Goal: Task Accomplishment & Management: Complete application form

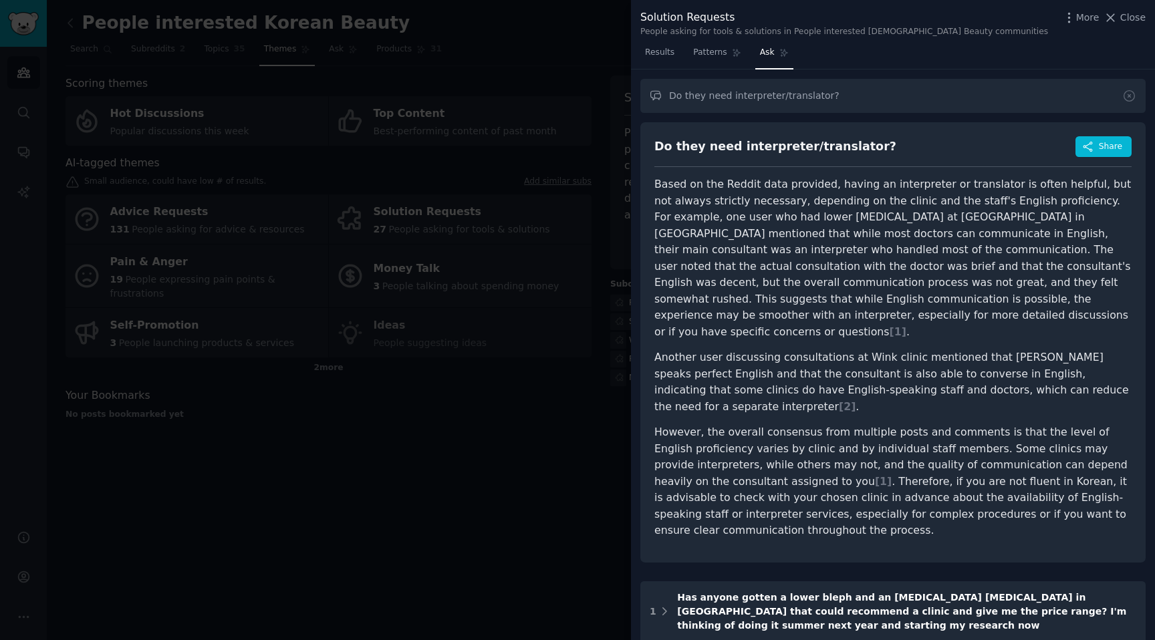
click at [598, 69] on div at bounding box center [577, 320] width 1155 height 640
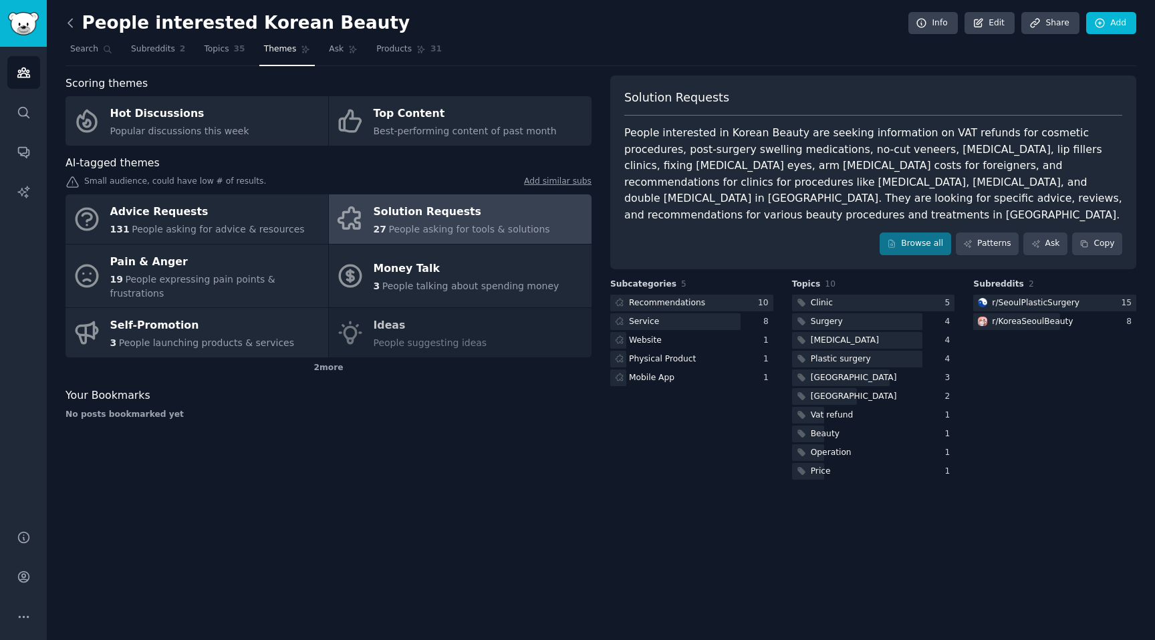
click at [74, 26] on icon at bounding box center [71, 23] width 14 height 14
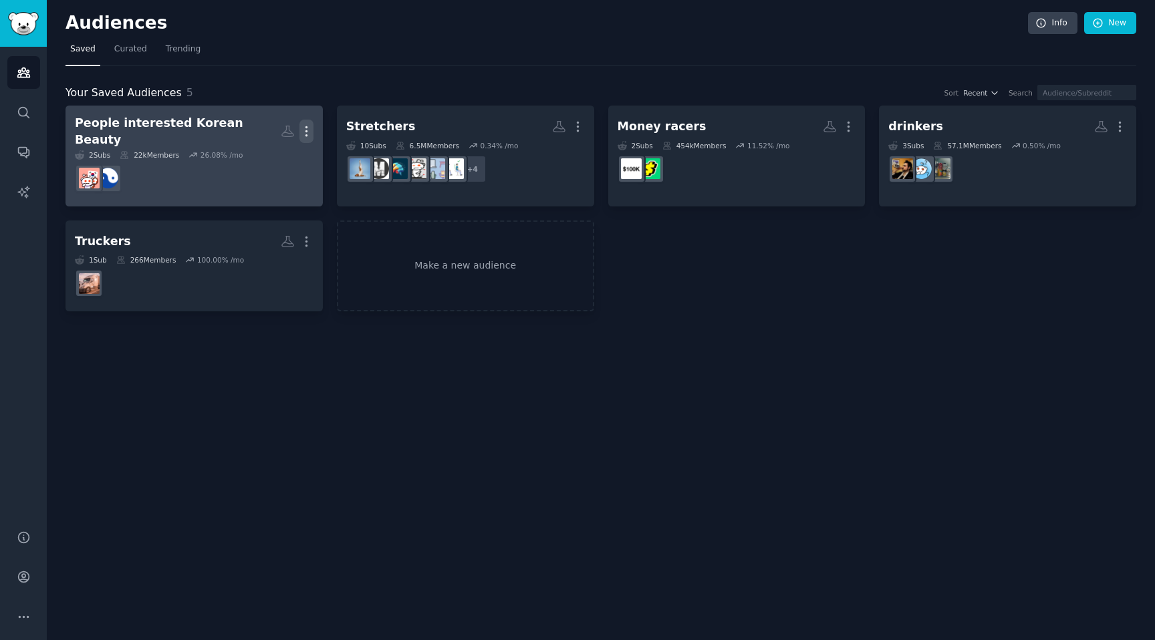
click at [306, 127] on icon "button" at bounding box center [306, 131] width 1 height 9
click at [255, 132] on link "View" at bounding box center [261, 136] width 64 height 28
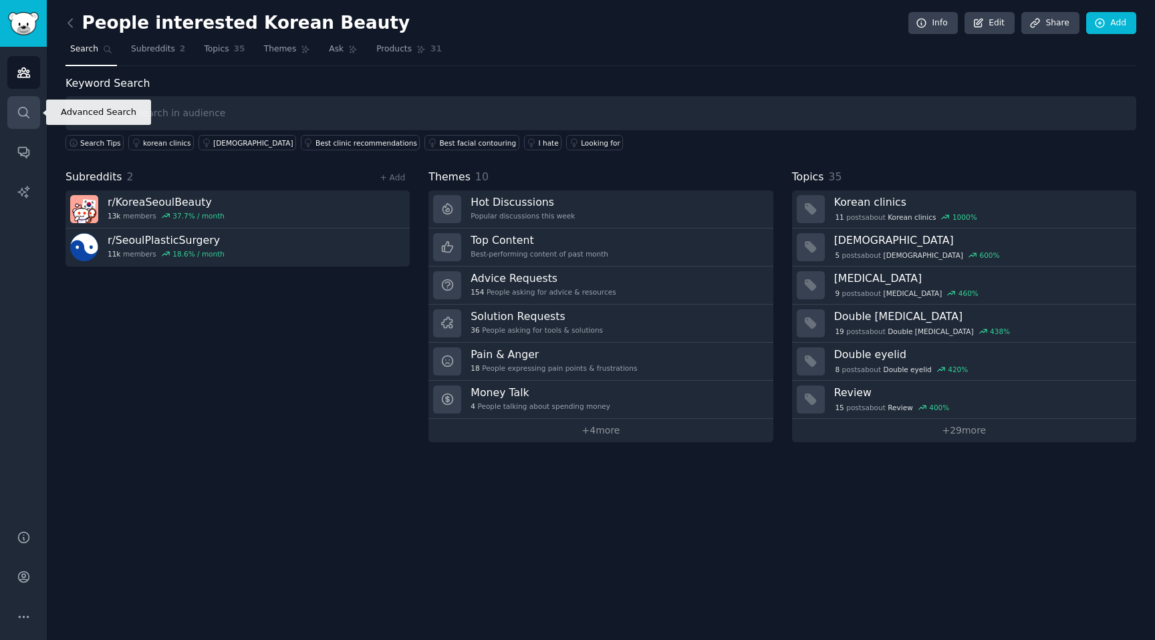
click at [27, 112] on icon "Sidebar" at bounding box center [23, 112] width 11 height 11
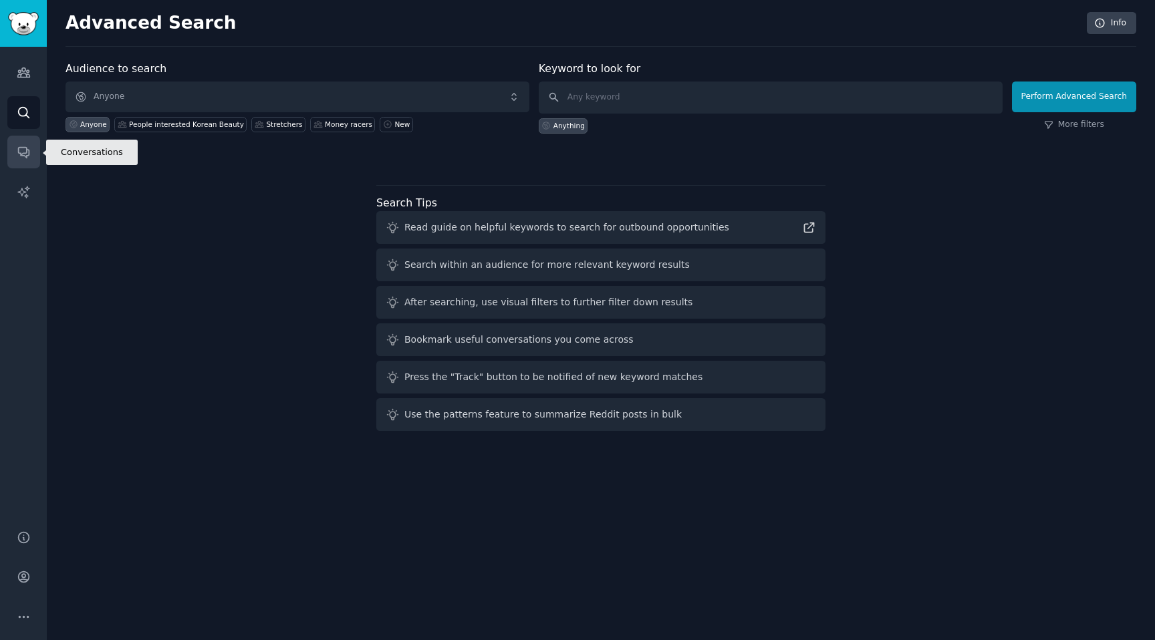
click at [23, 151] on icon "Sidebar" at bounding box center [24, 152] width 14 height 14
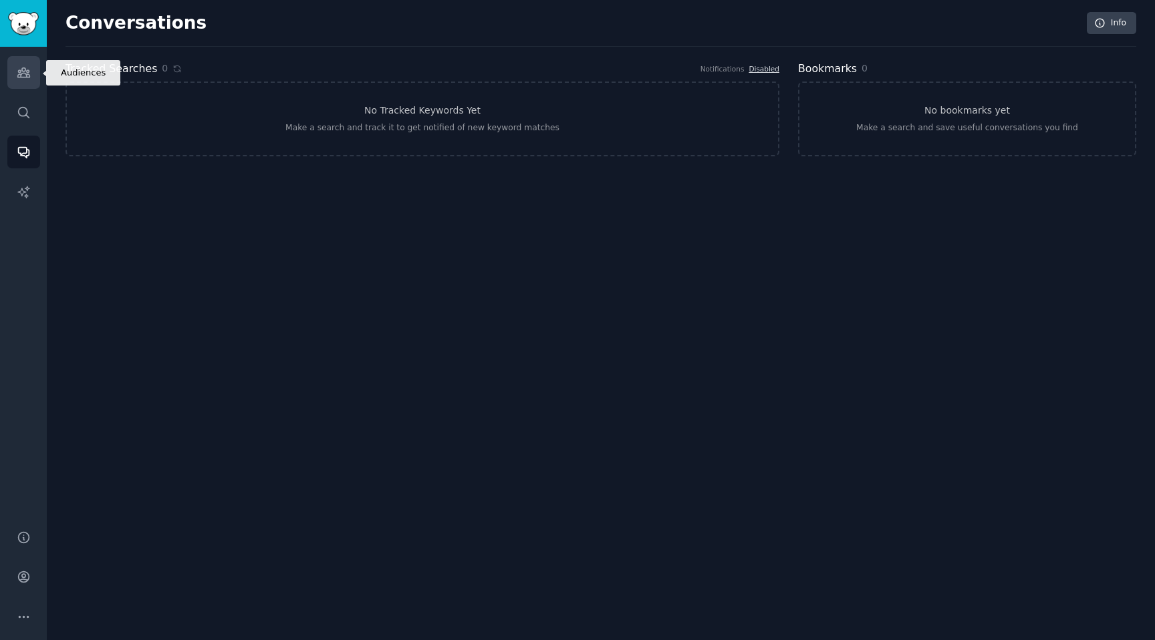
click at [7, 74] on link "Audiences" at bounding box center [23, 72] width 33 height 33
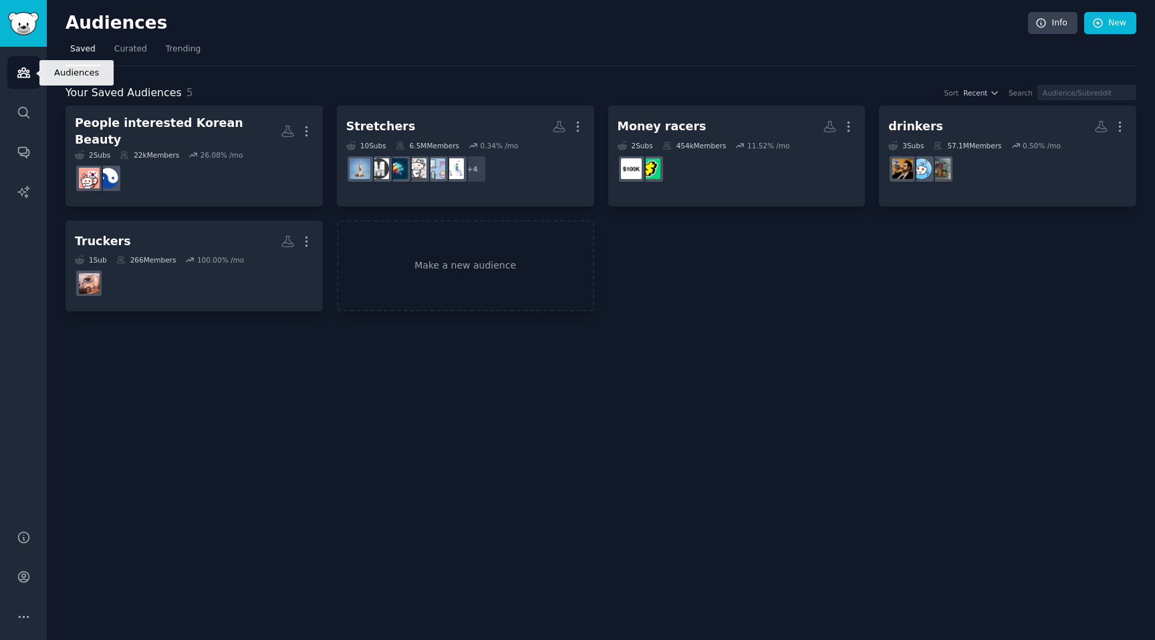
click at [25, 67] on icon "Sidebar" at bounding box center [24, 73] width 14 height 14
click at [167, 57] on link "Trending" at bounding box center [183, 52] width 44 height 27
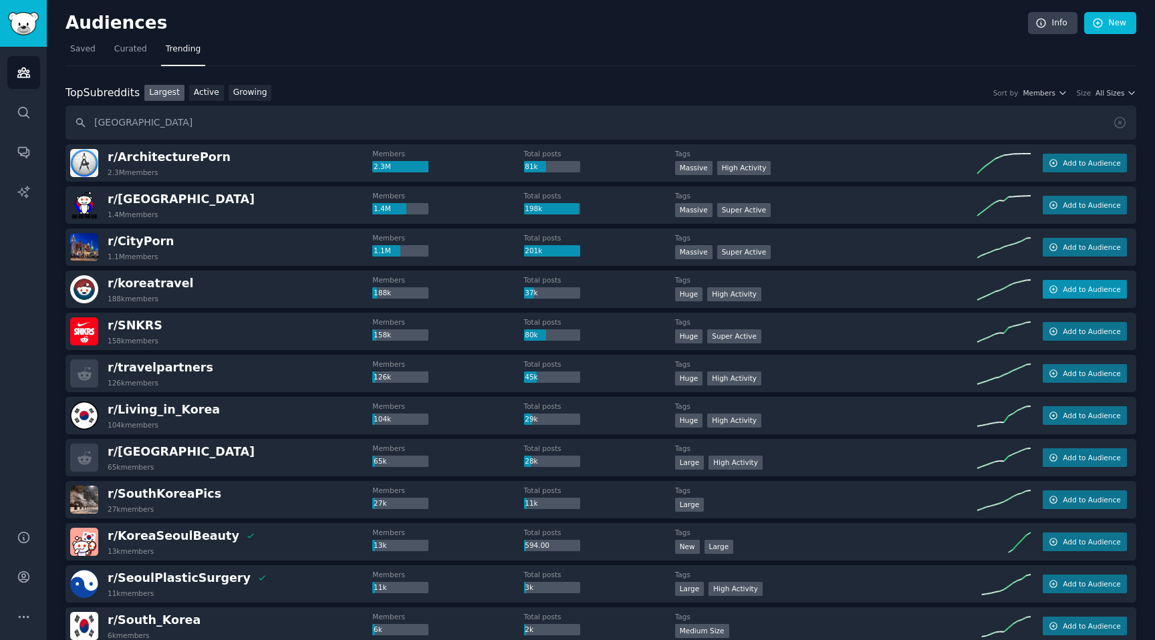
click at [1057, 294] on button "Add to Audience" at bounding box center [1085, 289] width 84 height 19
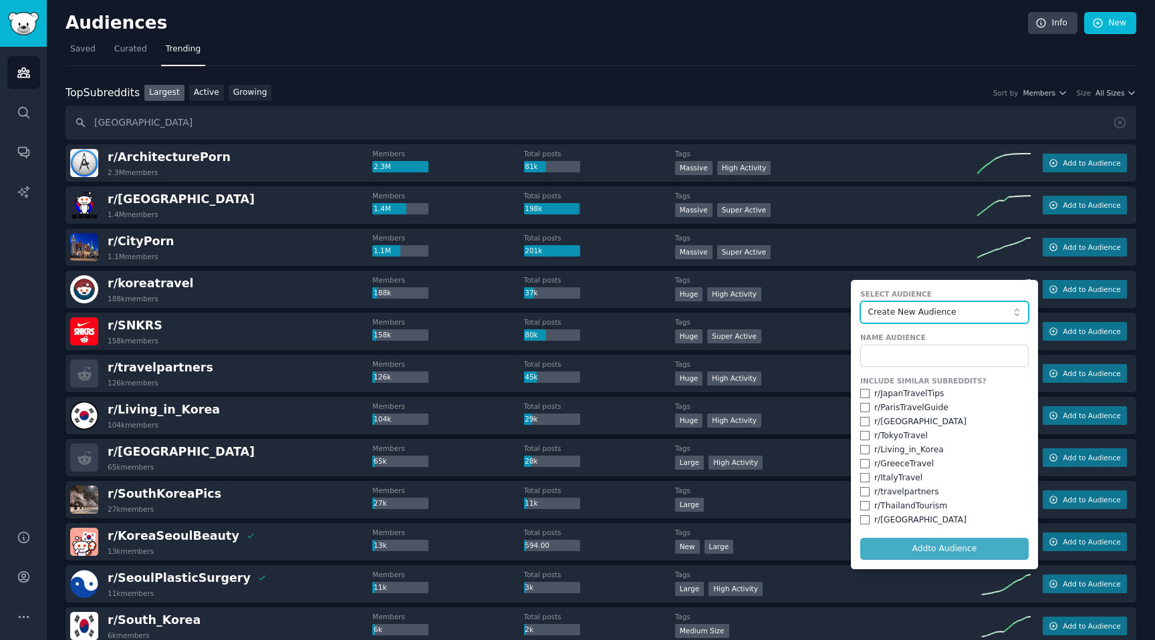
click at [950, 314] on span "Create New Audience" at bounding box center [941, 313] width 146 height 12
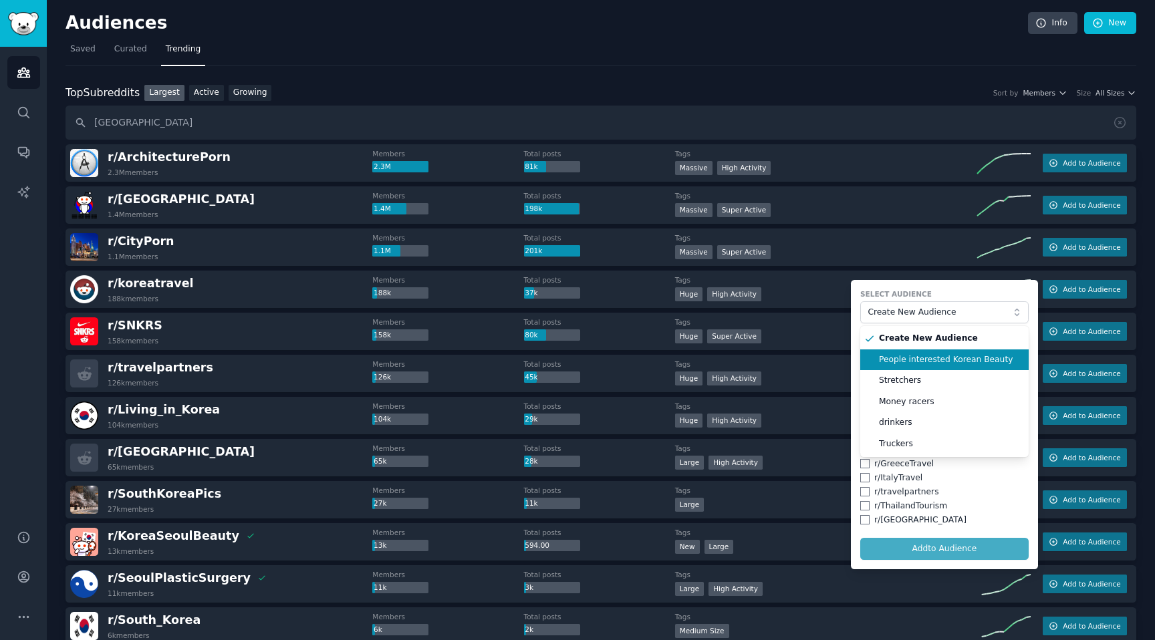
click at [924, 360] on span "People interested Korean Beauty" at bounding box center [949, 360] width 140 height 12
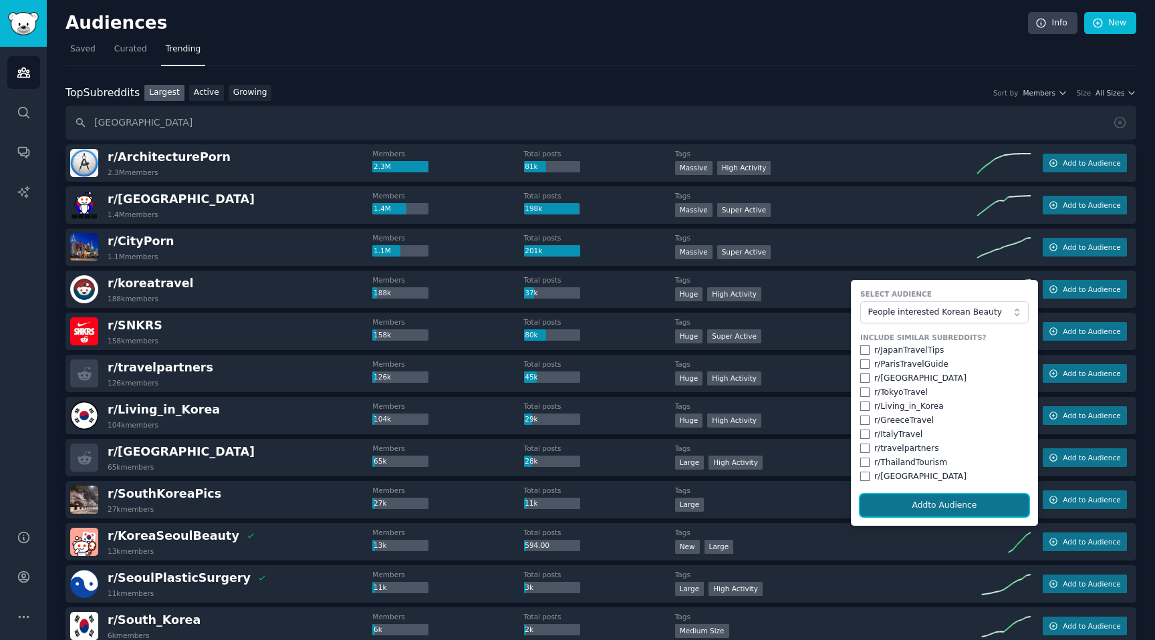
click at [965, 499] on button "Add to Audience" at bounding box center [944, 506] width 168 height 23
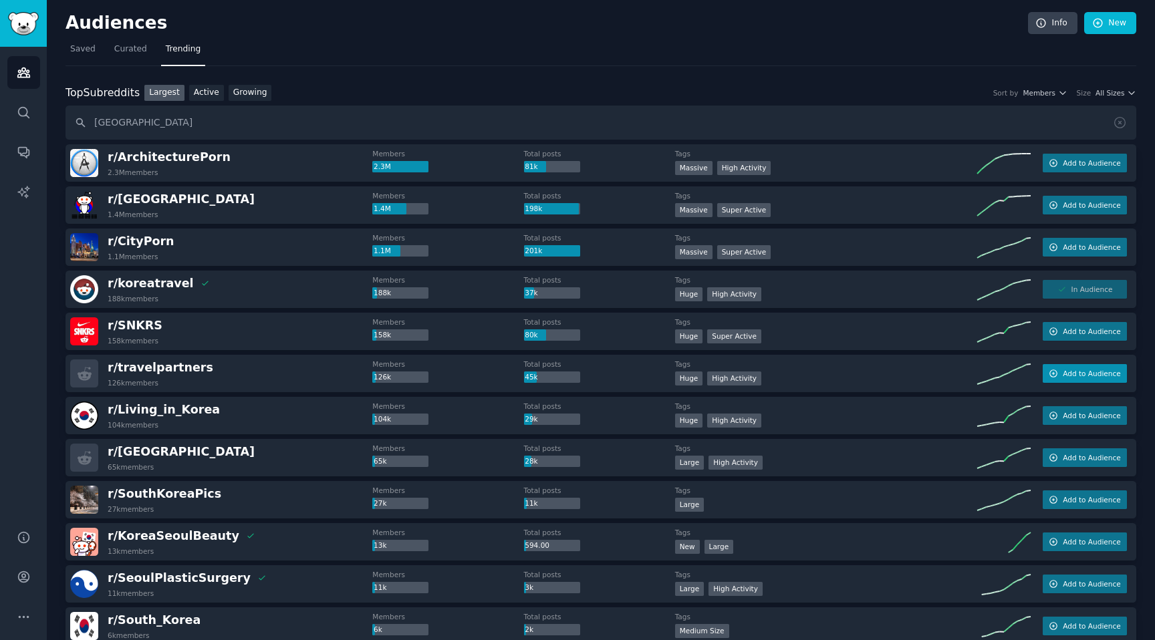
click at [1084, 379] on button "Add to Audience" at bounding box center [1085, 373] width 84 height 19
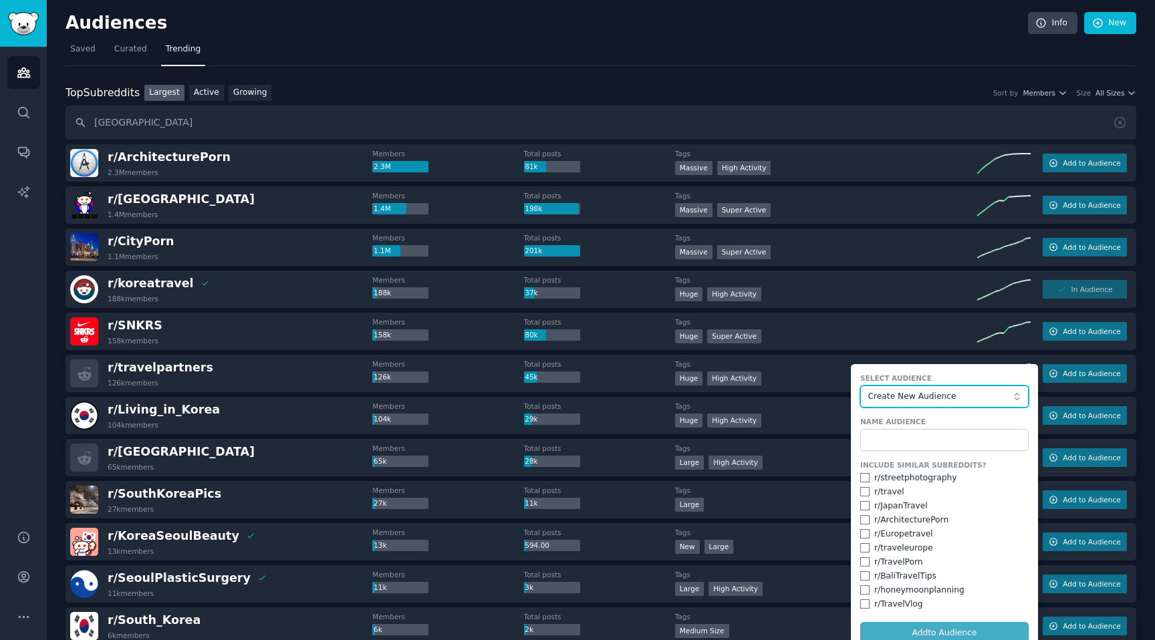
click at [957, 396] on span "Create New Audience" at bounding box center [941, 397] width 146 height 12
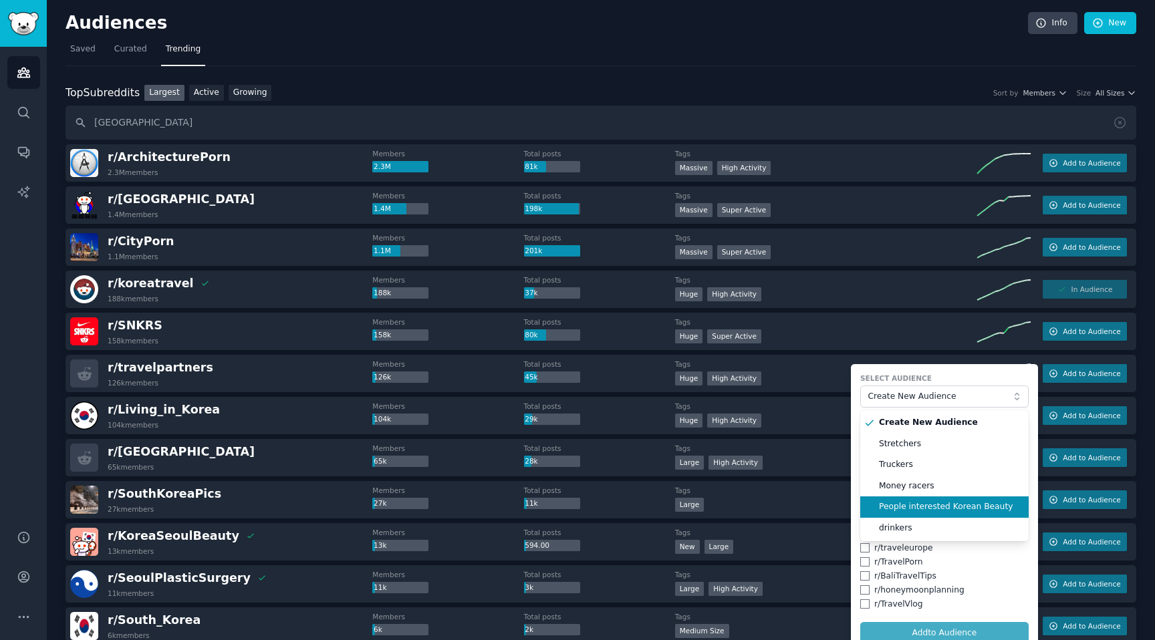
click at [903, 507] on span "People interested Korean Beauty" at bounding box center [949, 507] width 140 height 12
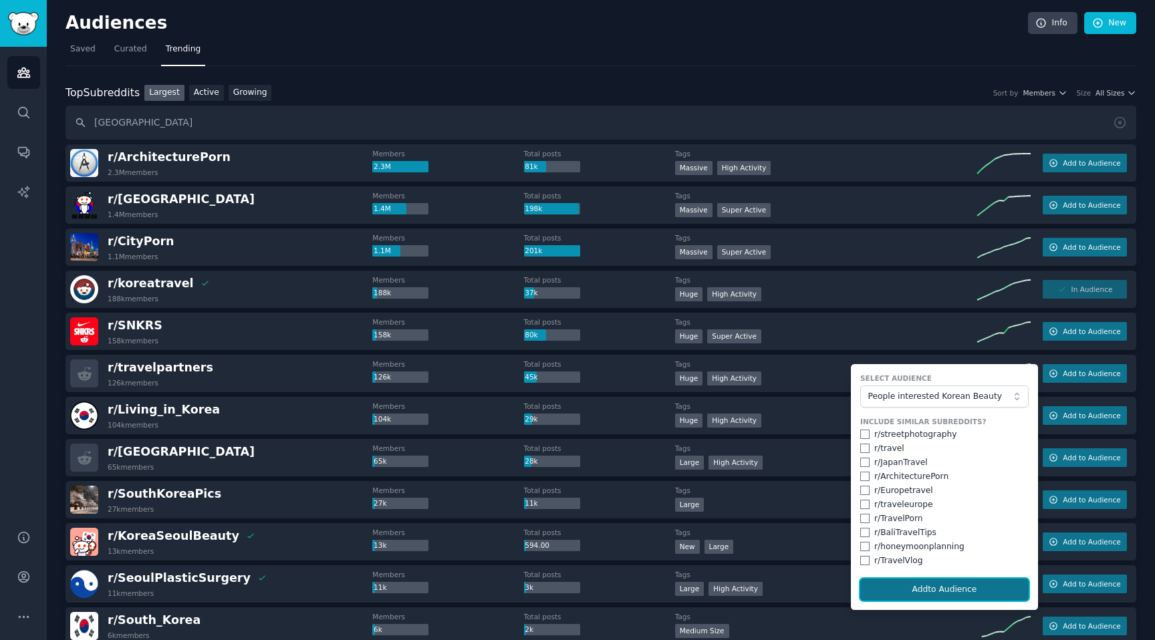
click at [928, 592] on button "Add to Audience" at bounding box center [944, 590] width 168 height 23
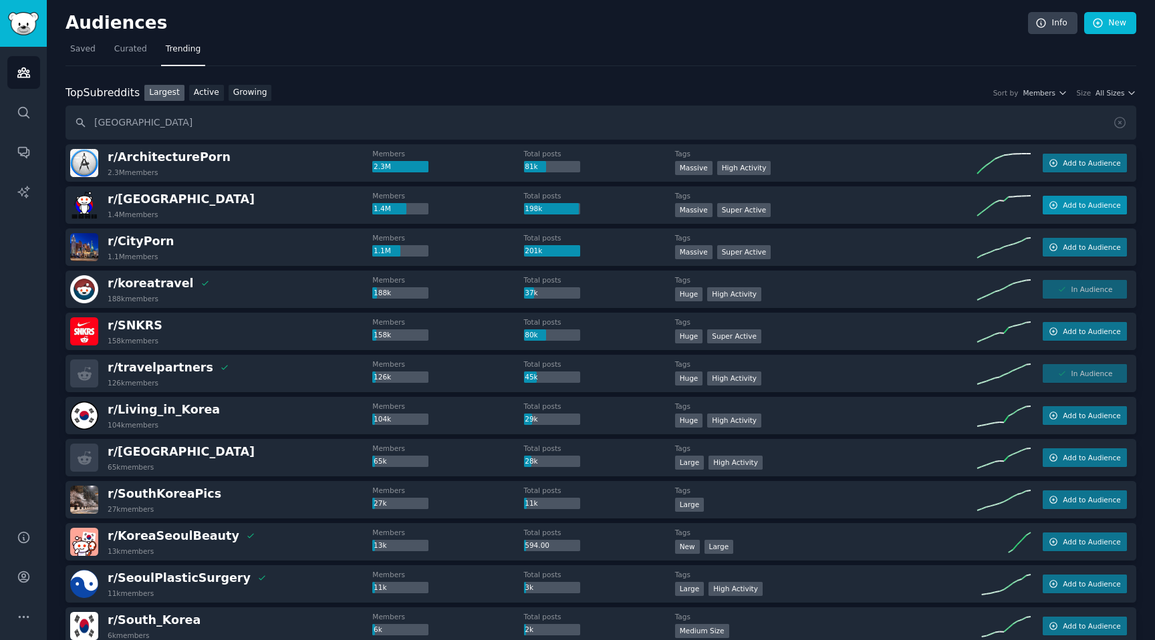
click at [1074, 211] on button "Add to Audience" at bounding box center [1085, 205] width 84 height 19
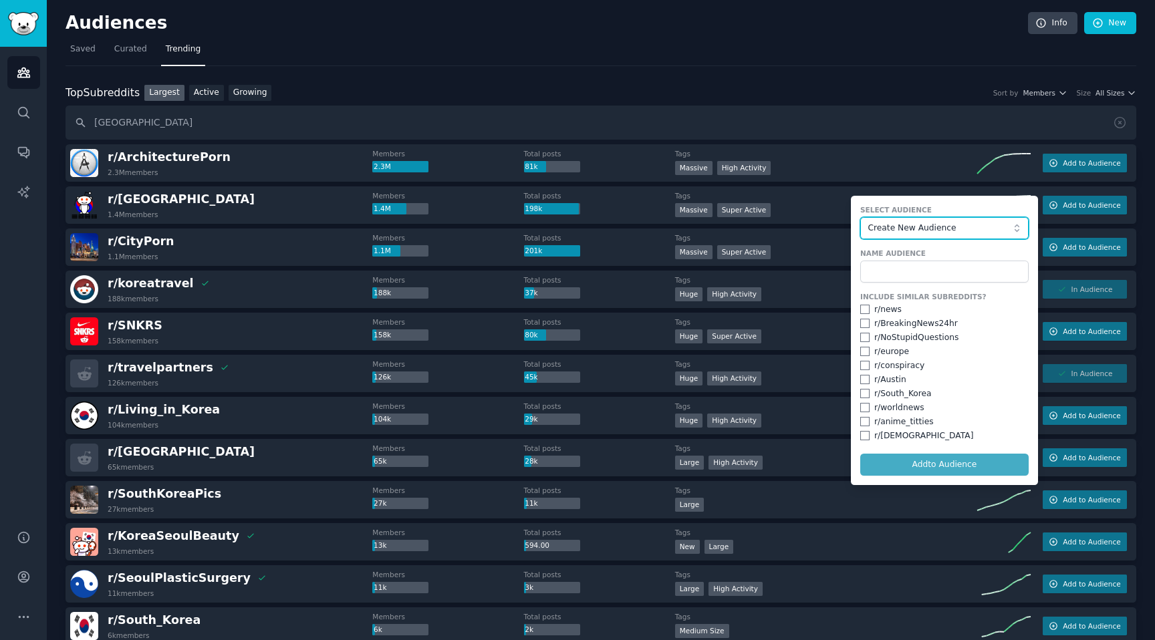
click at [897, 225] on span "Create New Audience" at bounding box center [941, 229] width 146 height 12
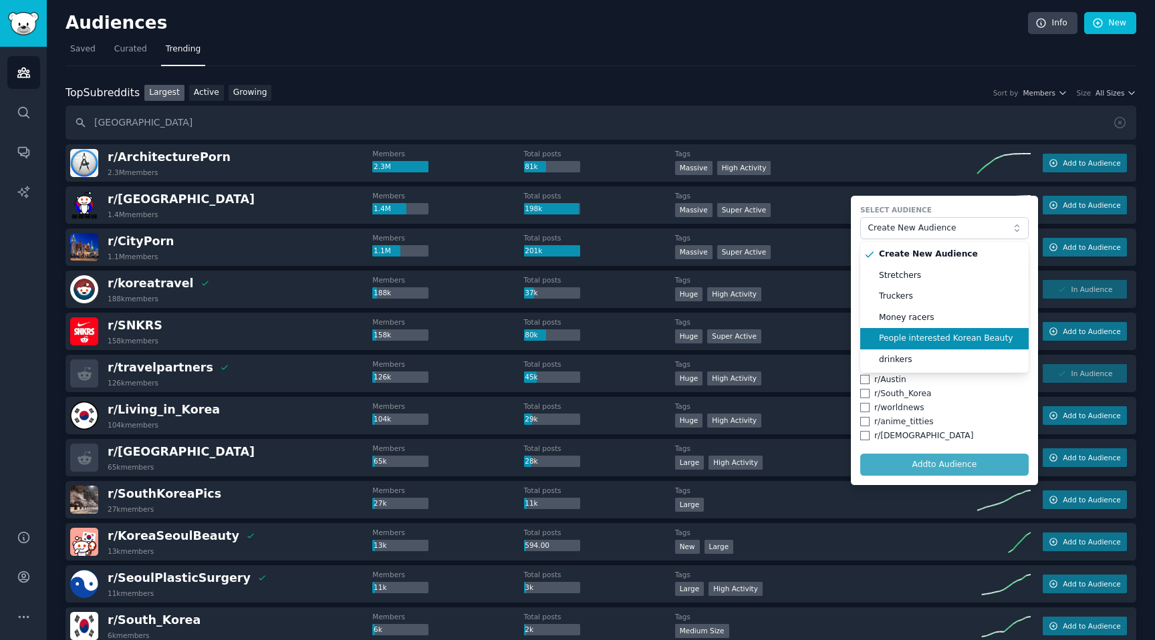
click at [896, 341] on span "People interested Korean Beauty" at bounding box center [949, 339] width 140 height 12
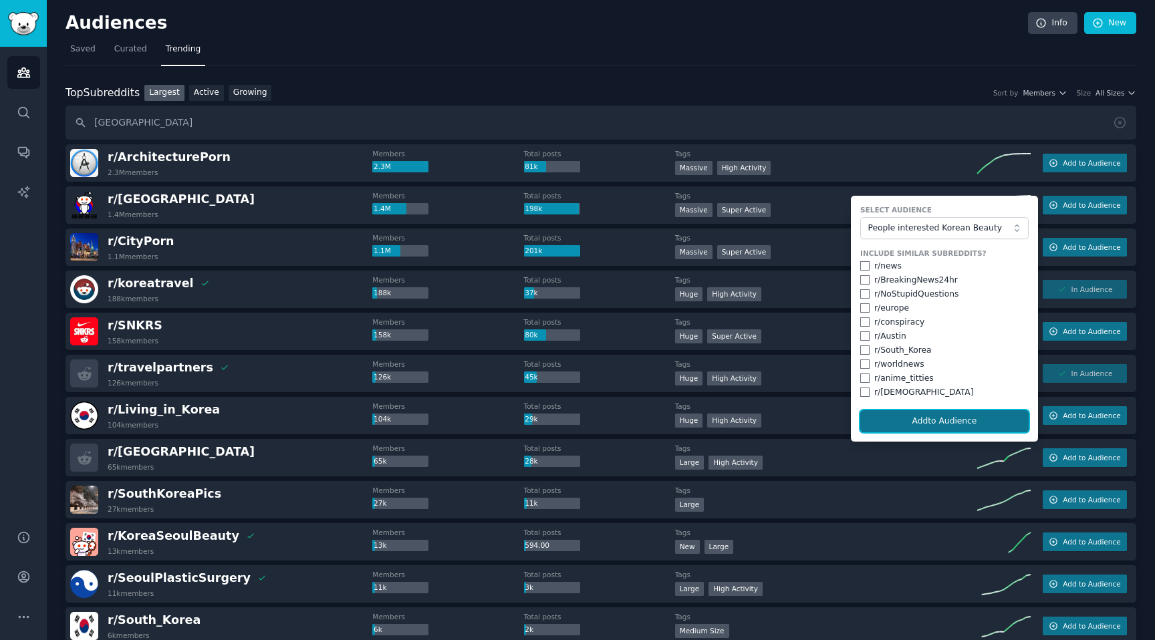
click at [883, 426] on button "Add to Audience" at bounding box center [944, 421] width 168 height 23
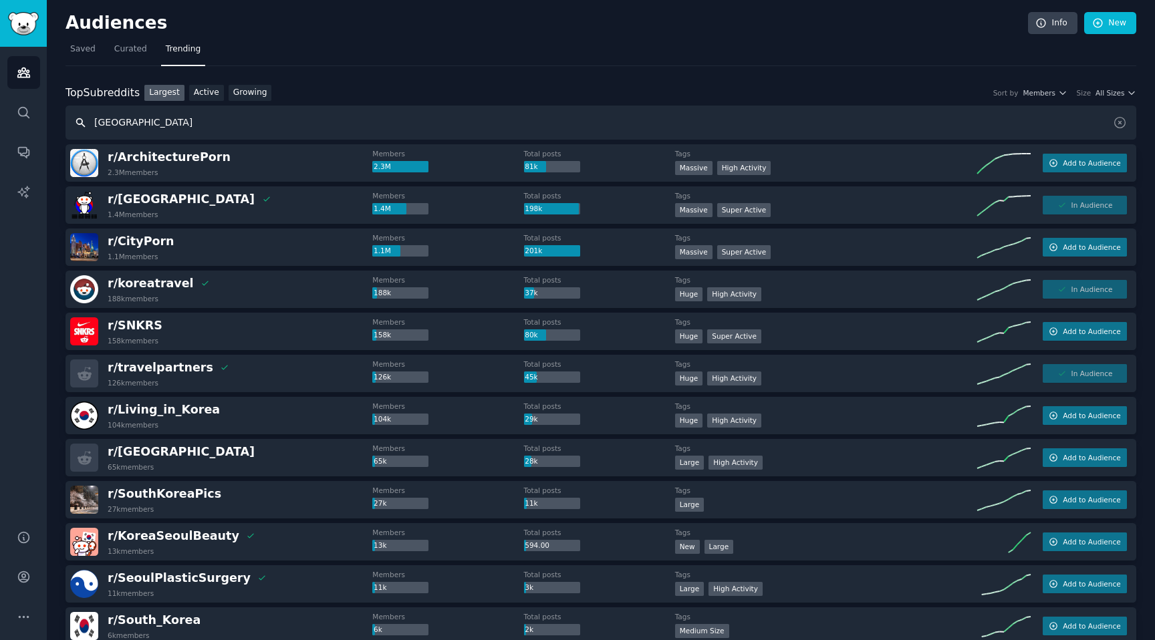
drag, startPoint x: 120, startPoint y: 119, endPoint x: 66, endPoint y: 114, distance: 53.8
click at [66, 114] on input "[GEOGRAPHIC_DATA]" at bounding box center [601, 123] width 1071 height 34
type input "plastic surgery"
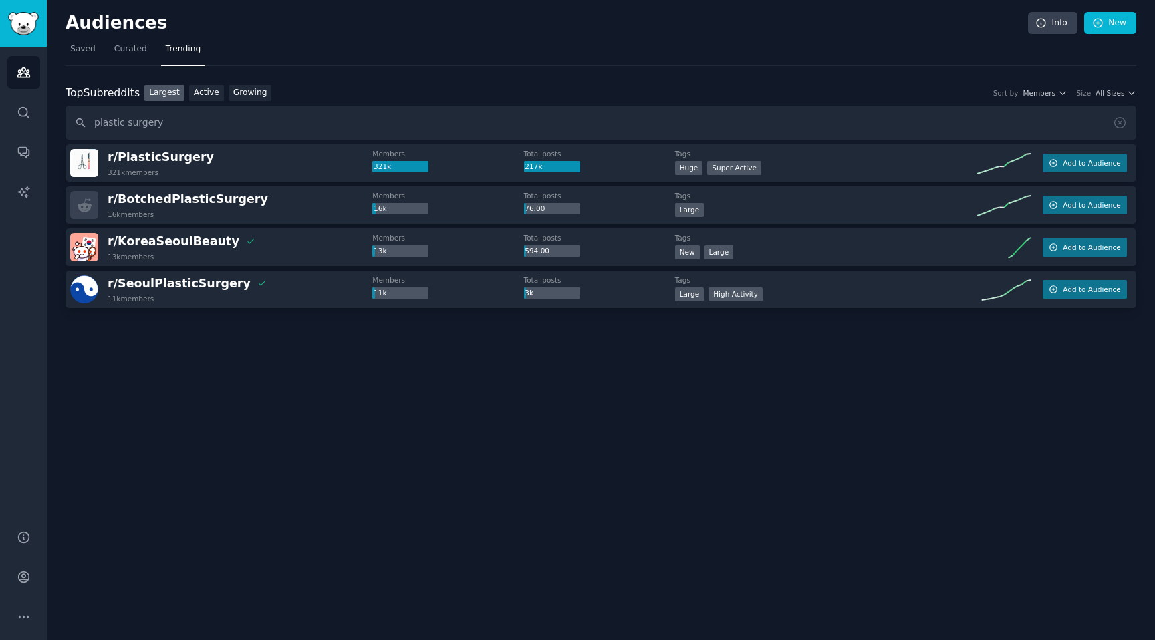
click at [1100, 173] on div "r/ PlasticSurgery 321k members Members 321k Total posts 217k Tags Huge Super Ac…" at bounding box center [601, 162] width 1071 height 37
click at [1095, 167] on span "Add to Audience" at bounding box center [1091, 162] width 57 height 9
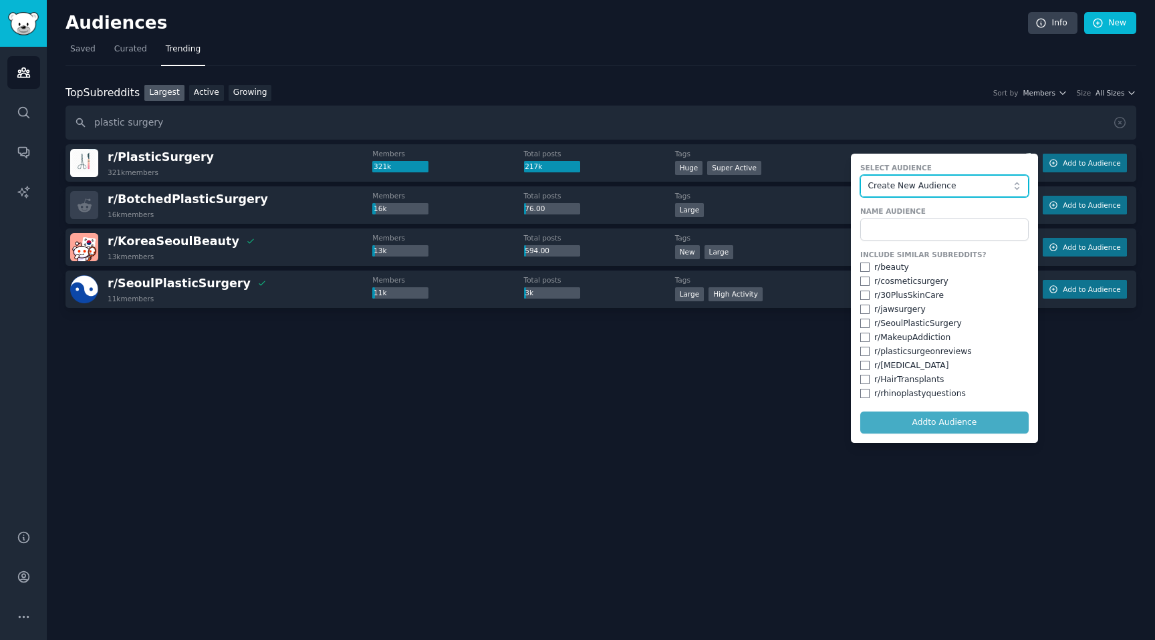
click at [885, 187] on span "Create New Audience" at bounding box center [941, 187] width 146 height 12
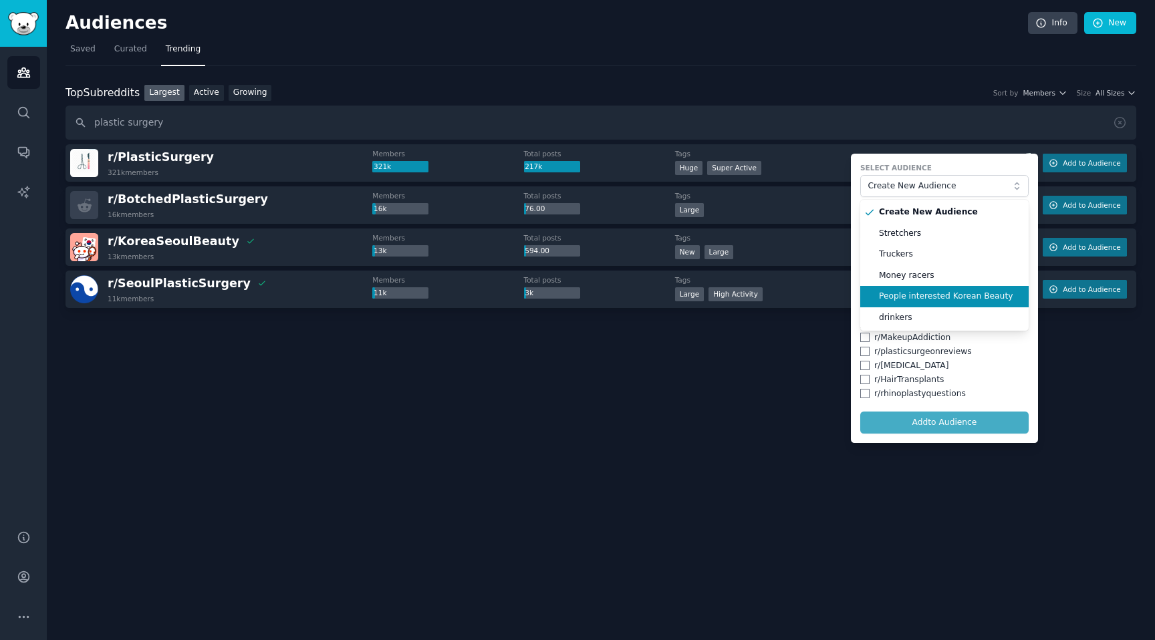
click at [903, 300] on span "People interested Korean Beauty" at bounding box center [949, 297] width 140 height 12
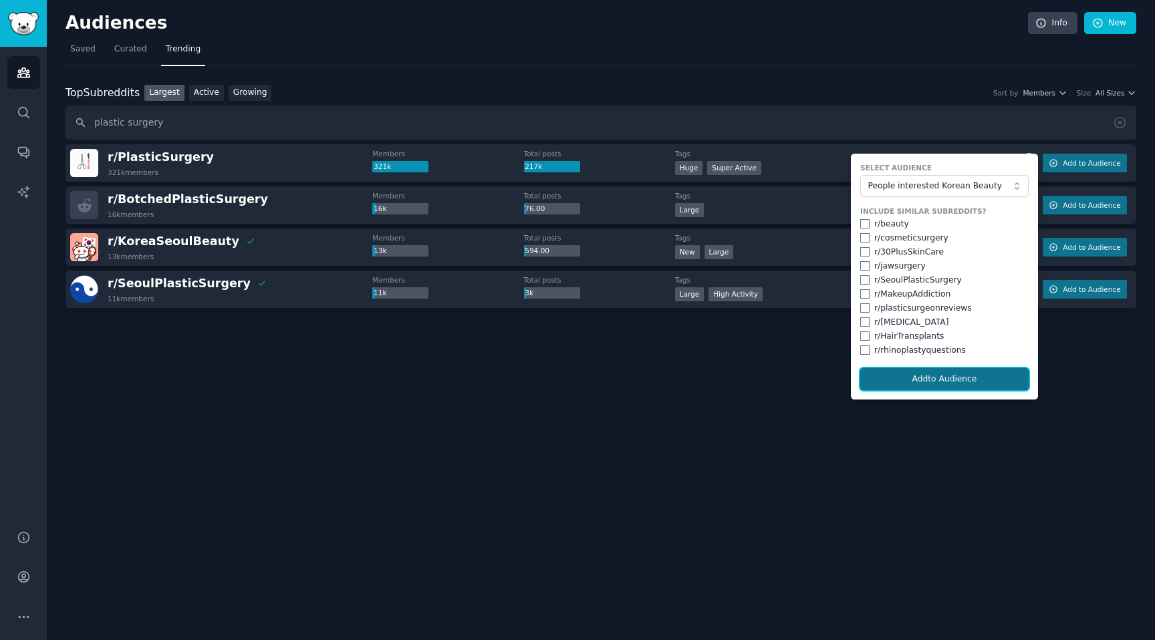
click at [915, 377] on button "Add to Audience" at bounding box center [944, 379] width 168 height 23
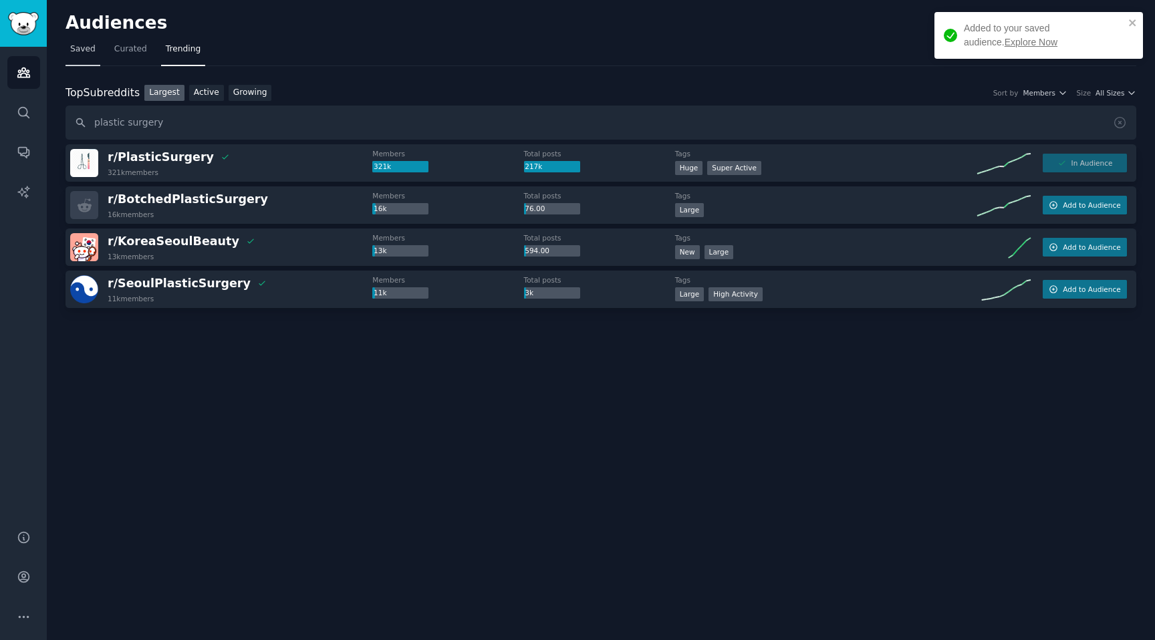
click at [74, 50] on span "Saved" at bounding box center [82, 49] width 25 height 12
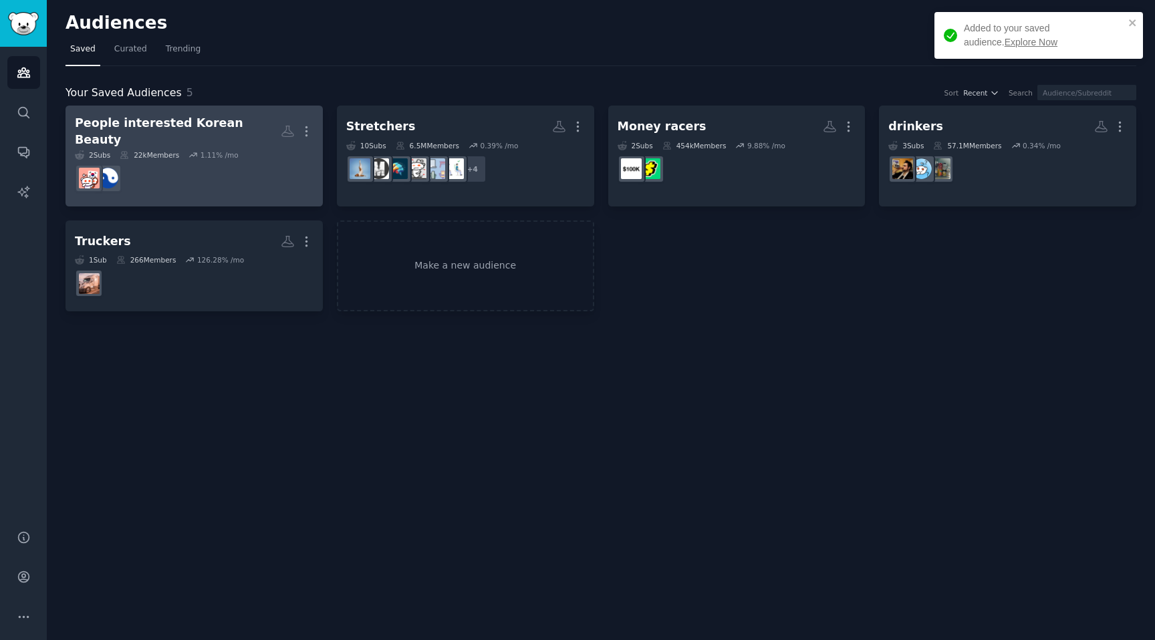
click at [237, 160] on dd at bounding box center [194, 178] width 239 height 37
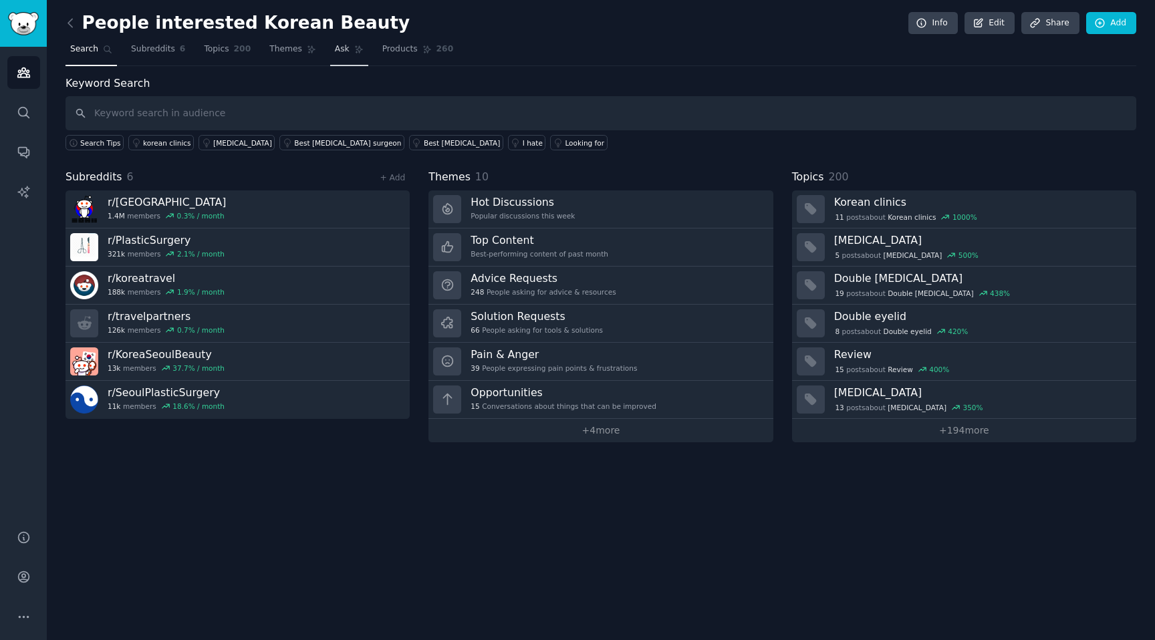
click at [350, 51] on link "Ask" at bounding box center [349, 52] width 38 height 27
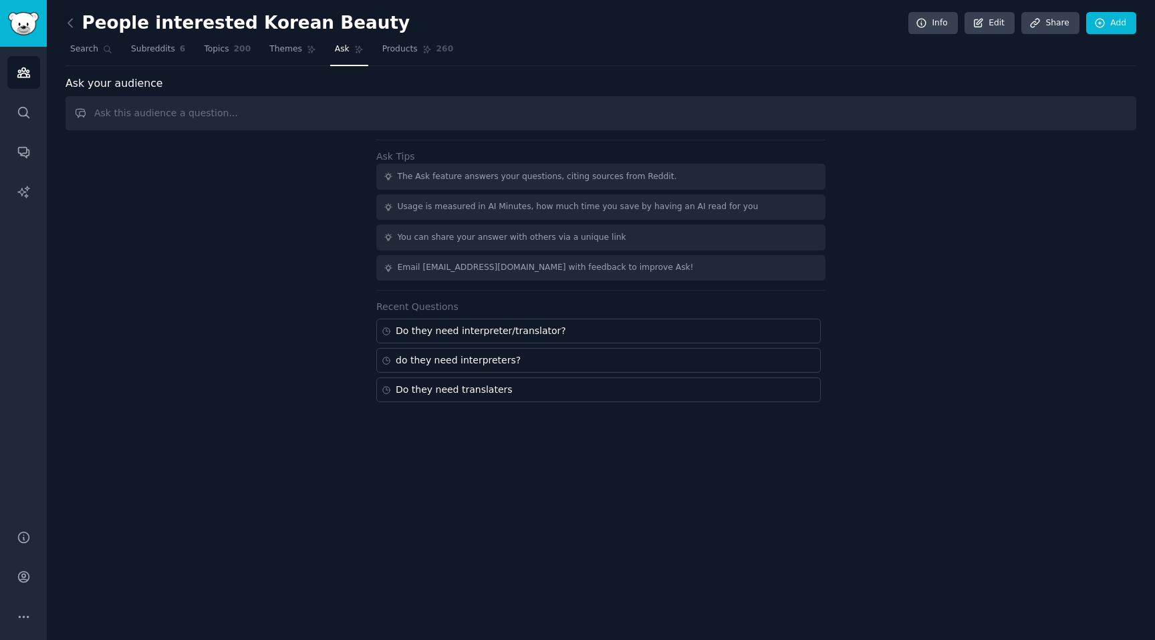
click at [233, 118] on input "text" at bounding box center [601, 113] width 1071 height 34
type input "What are pain points when finding interpreter or translator in [GEOGRAPHIC_DATA…"
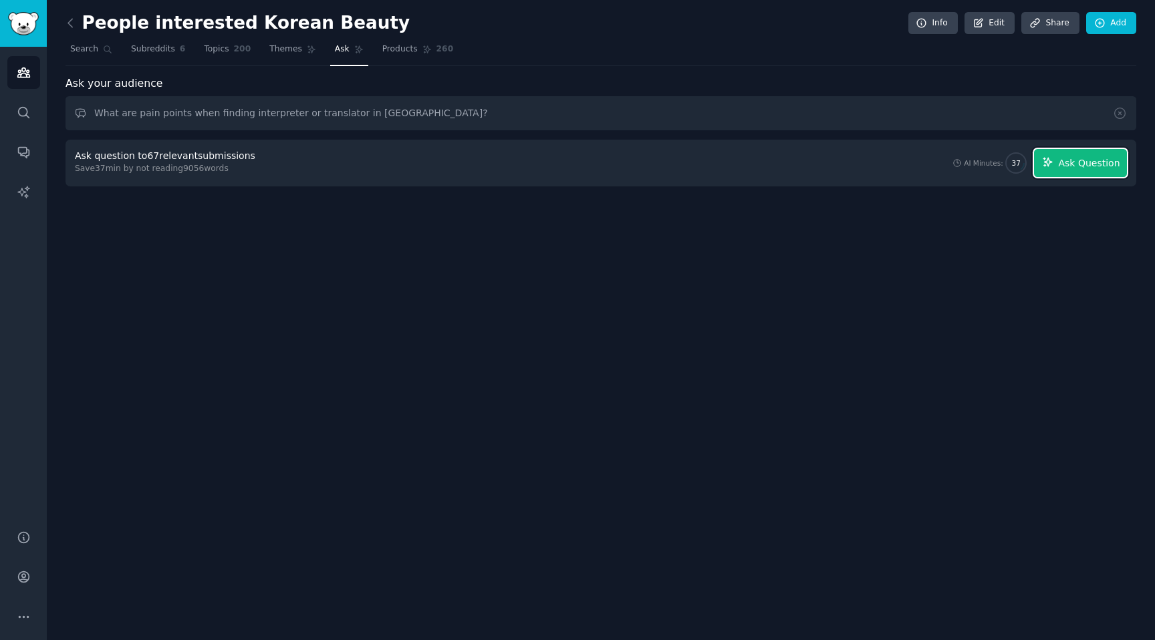
click at [1073, 171] on button "Ask Question" at bounding box center [1080, 163] width 93 height 28
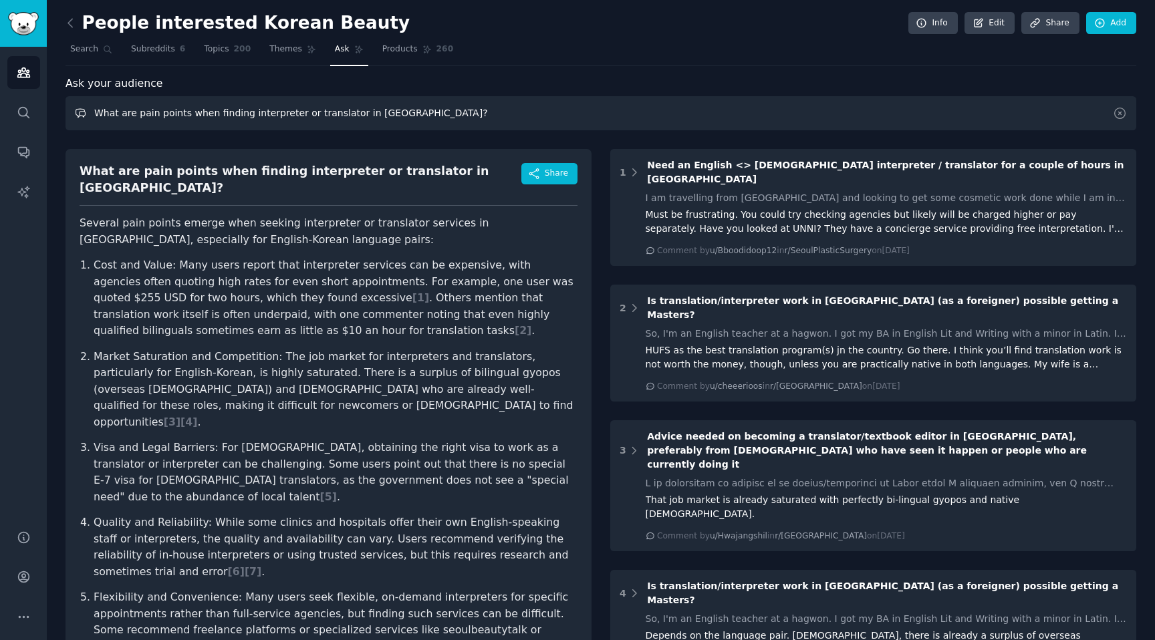
click at [508, 113] on input "What are pain points when finding interpreter or translator in [GEOGRAPHIC_DATA…" at bounding box center [601, 113] width 1071 height 34
click at [344, 112] on input "What are pain points when finding interpreter or translator in [GEOGRAPHIC_DATA…" at bounding box center [601, 113] width 1071 height 34
click at [413, 291] on span "[ 1 ]" at bounding box center [421, 297] width 17 height 13
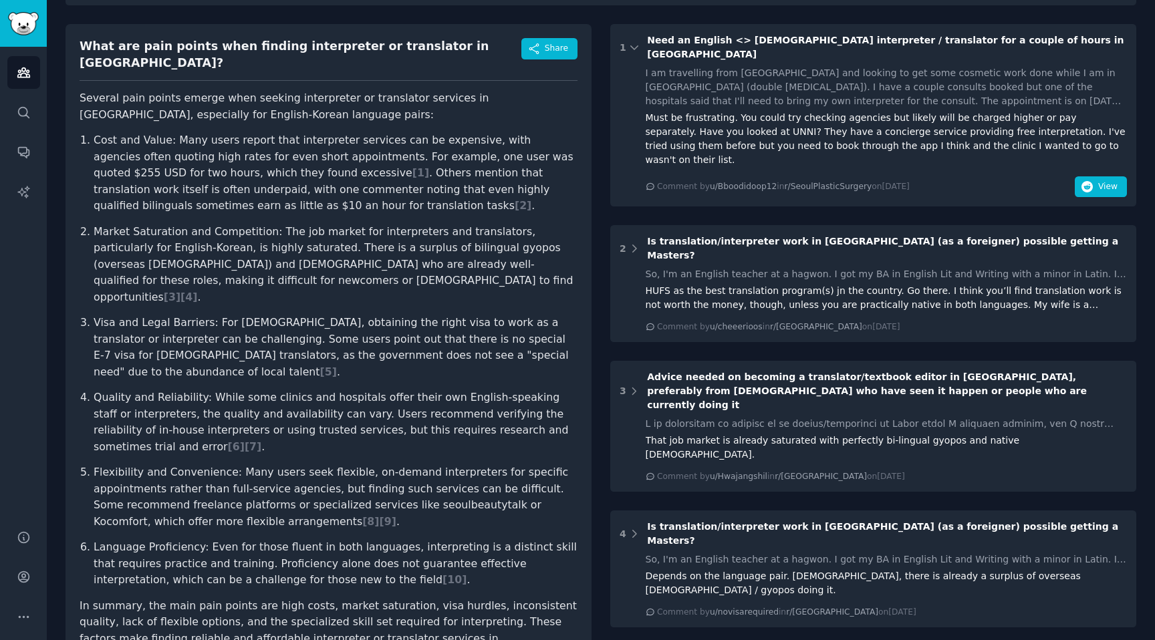
scroll to position [149, 0]
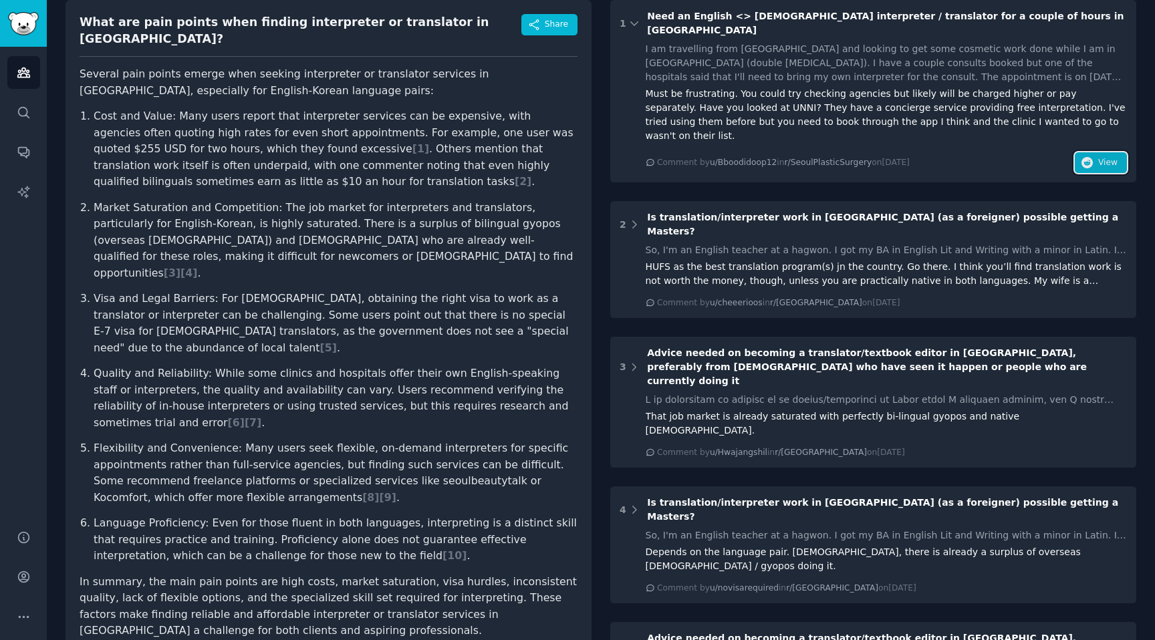
click at [1090, 157] on icon "button" at bounding box center [1088, 163] width 12 height 12
